Goal: Entertainment & Leisure: Consume media (video, audio)

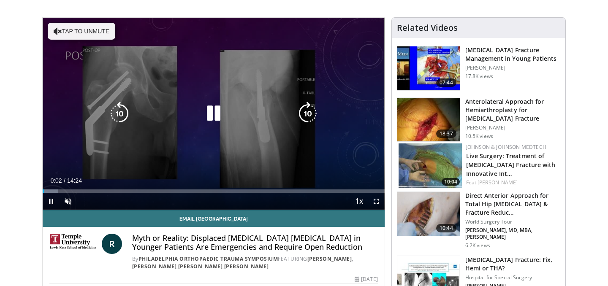
click at [109, 71] on div "10 seconds Tap to unmute" at bounding box center [214, 114] width 342 height 192
click at [203, 100] on div "10 seconds Tap to unmute" at bounding box center [214, 114] width 342 height 192
click at [97, 40] on div "10 seconds Tap to unmute" at bounding box center [214, 114] width 342 height 192
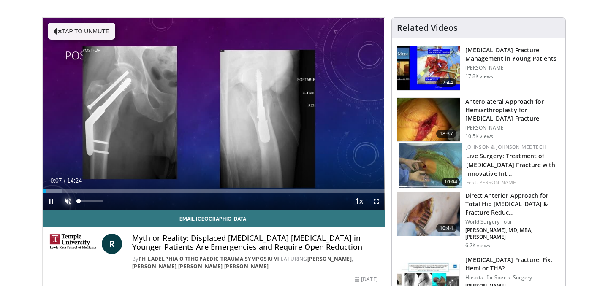
click at [61, 204] on span "Video Player" at bounding box center [68, 201] width 17 height 17
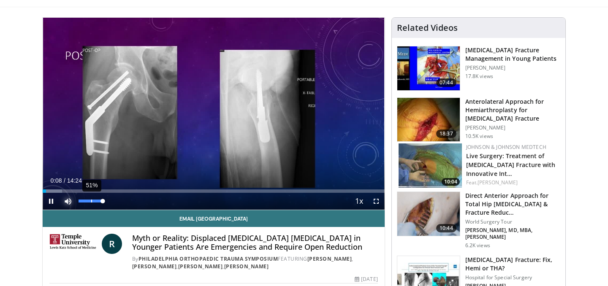
click at [91, 200] on div "51%" at bounding box center [91, 201] width 1 height 3
click at [100, 200] on div "86%" at bounding box center [100, 201] width 1 height 3
